Goal: Task Accomplishment & Management: Manage account settings

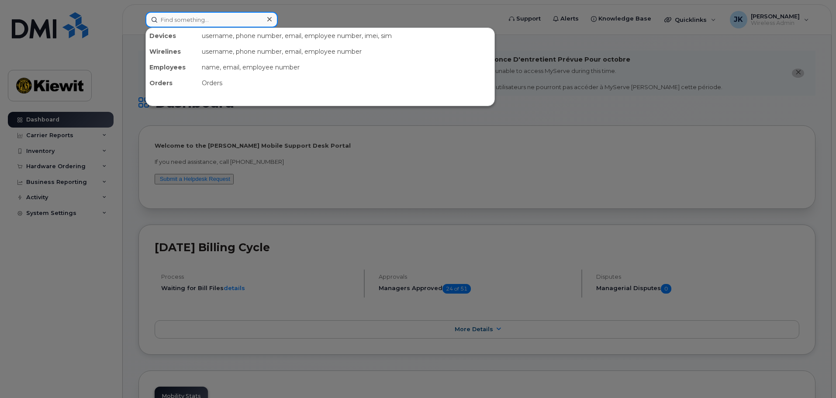
click at [198, 24] on input at bounding box center [212, 20] width 132 height 16
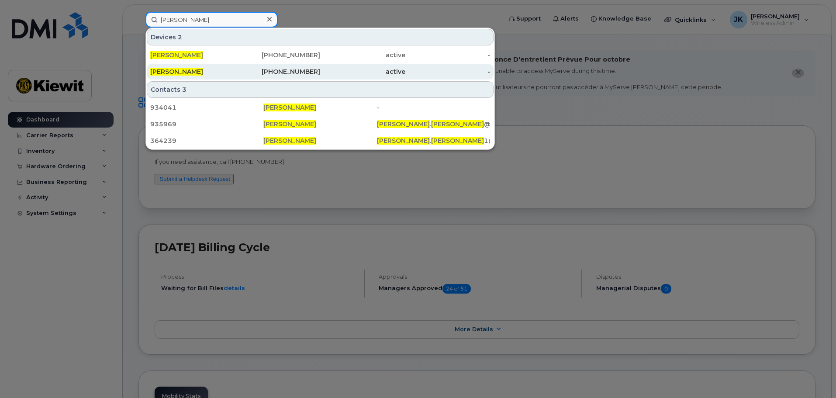
type input "[PERSON_NAME]"
click at [208, 74] on div "[PERSON_NAME]" at bounding box center [192, 71] width 85 height 9
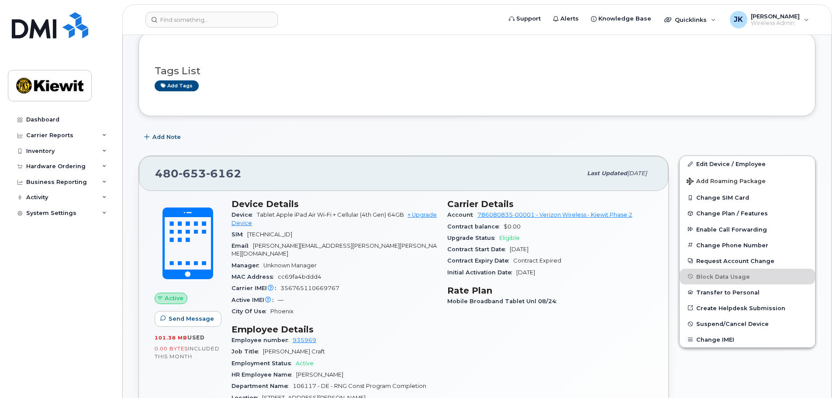
scroll to position [175, 0]
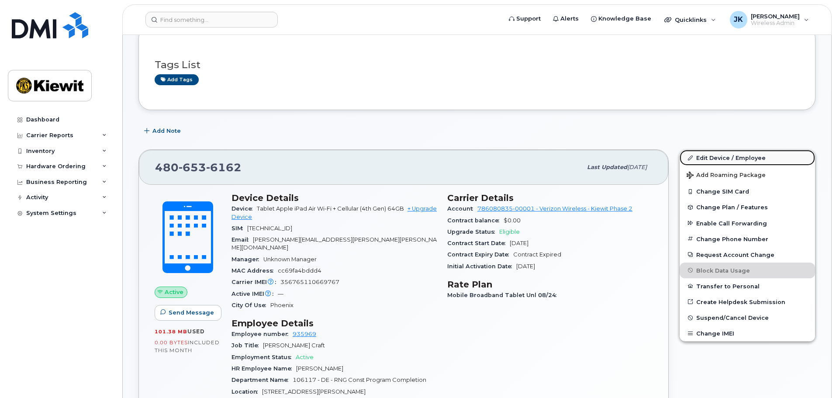
click at [734, 158] on link "Edit Device / Employee" at bounding box center [747, 158] width 135 height 16
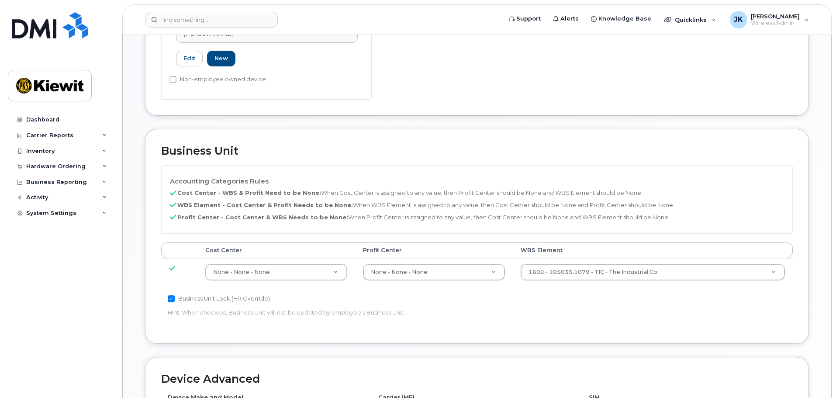
scroll to position [350, 0]
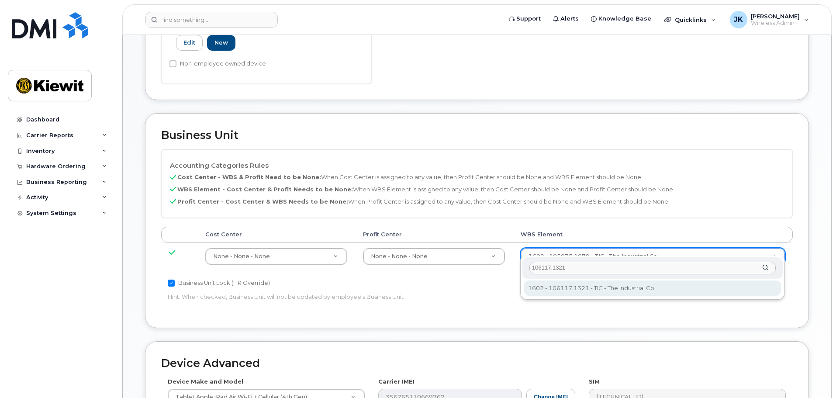
type input "106117.1321"
type input "30511619"
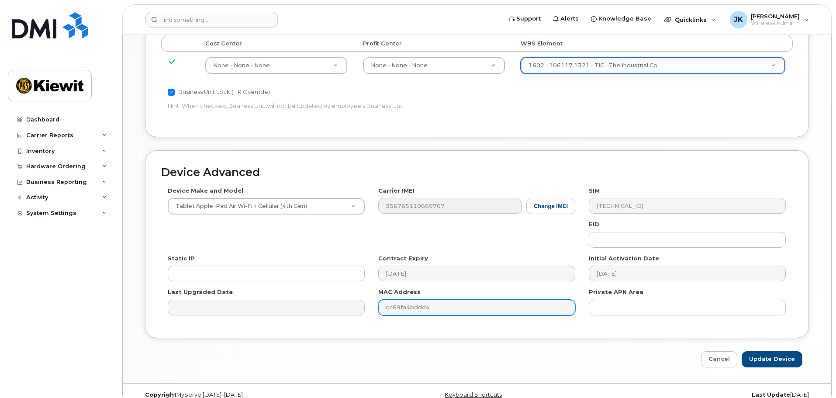
scroll to position [545, 0]
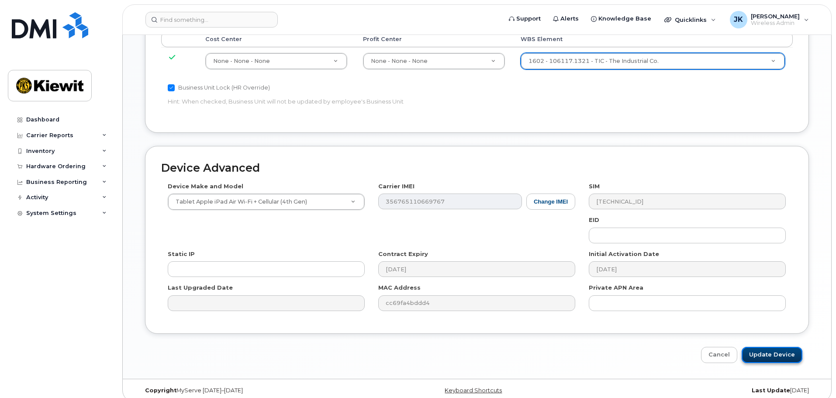
click at [788, 349] on input "Update Device" at bounding box center [772, 355] width 61 height 16
type input "Saving..."
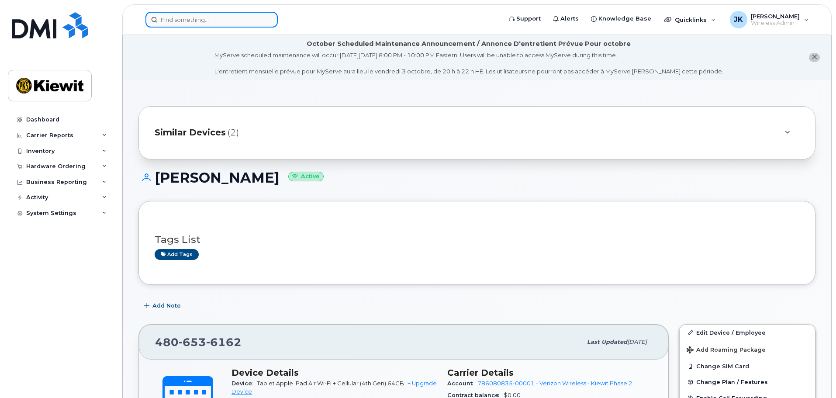
click at [191, 19] on input at bounding box center [212, 20] width 132 height 16
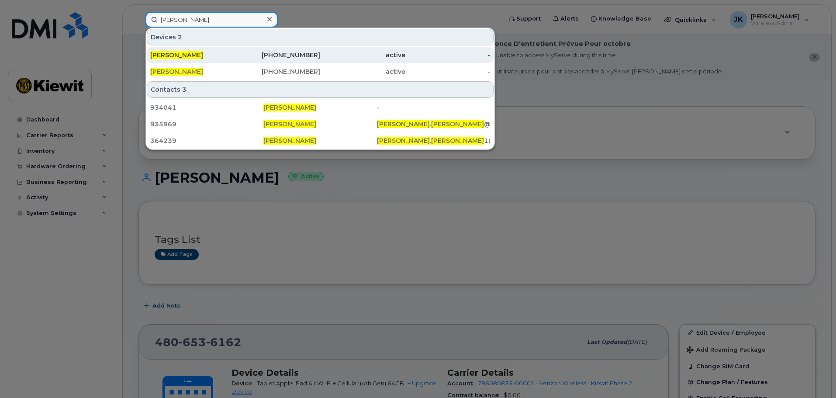
type input "[PERSON_NAME]"
click at [221, 52] on div "[PERSON_NAME]" at bounding box center [192, 55] width 85 height 9
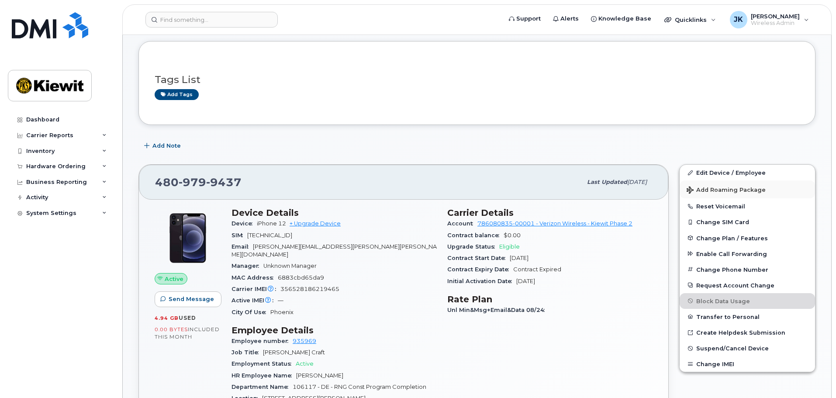
scroll to position [175, 0]
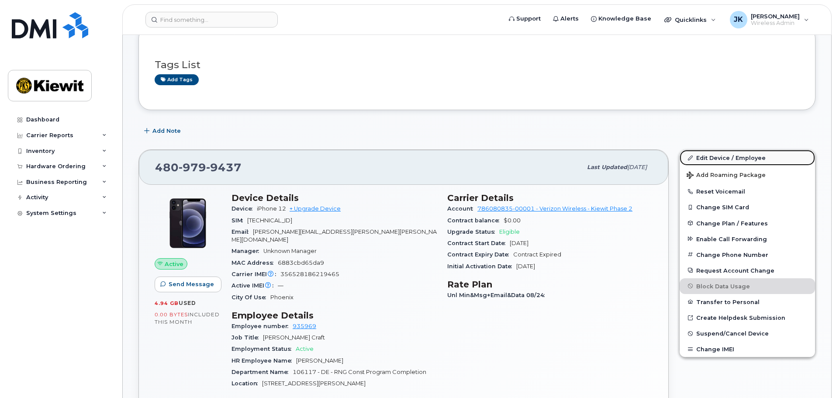
click at [744, 160] on link "Edit Device / Employee" at bounding box center [747, 158] width 135 height 16
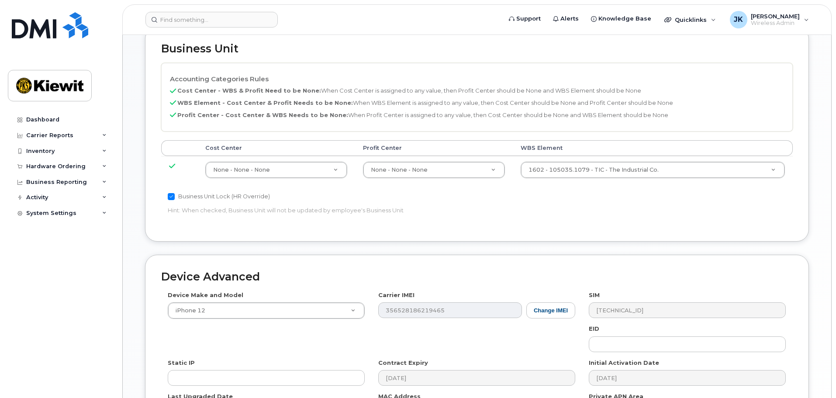
scroll to position [437, 0]
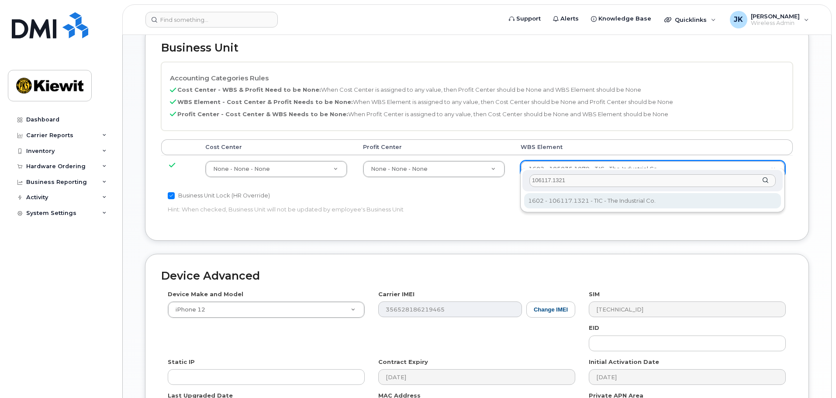
type input "106117.1321"
type input "30511619"
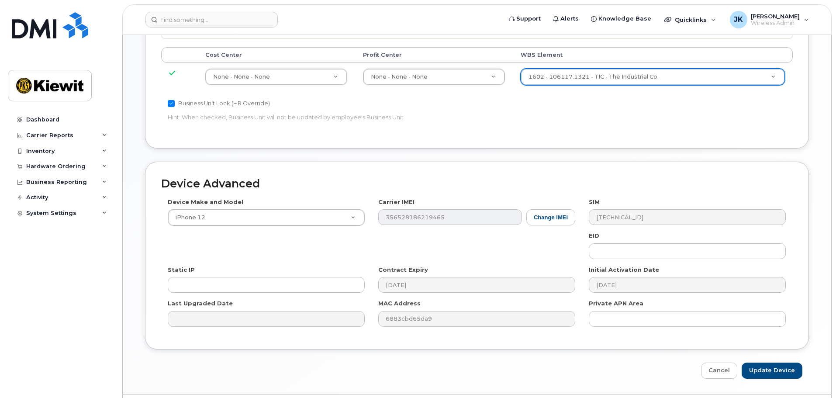
scroll to position [545, 0]
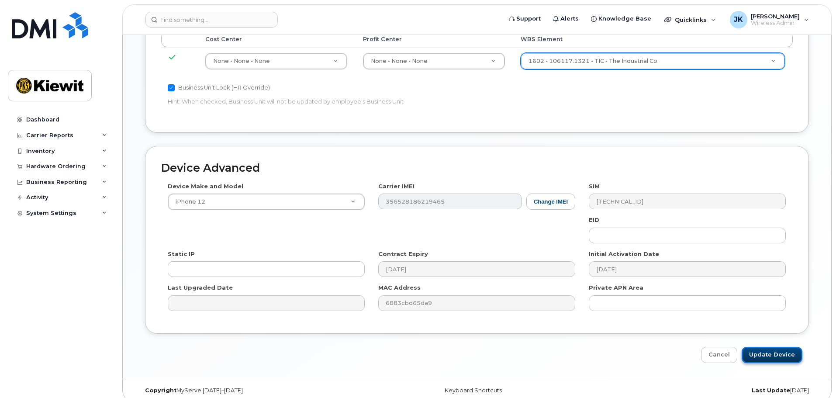
click at [767, 347] on input "Update Device" at bounding box center [772, 355] width 61 height 16
type input "Saving..."
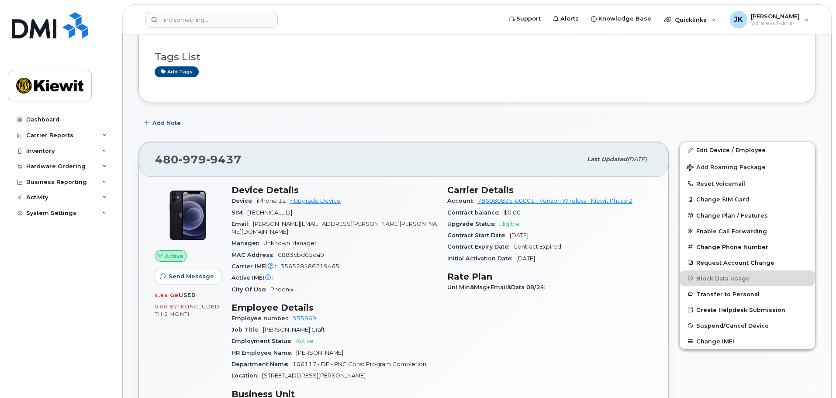
scroll to position [262, 0]
